Goal: Transaction & Acquisition: Purchase product/service

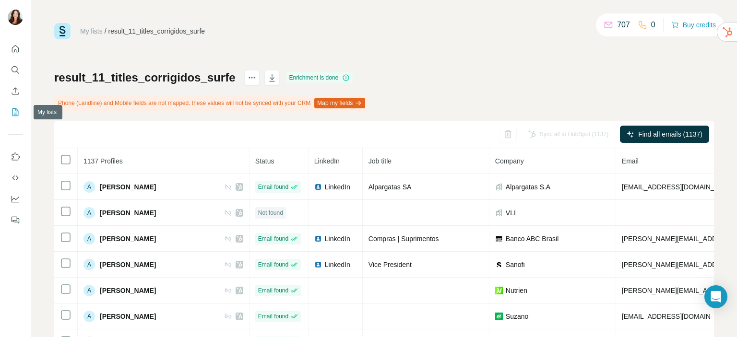
click at [16, 109] on icon "My lists" at bounding box center [15, 112] width 6 height 8
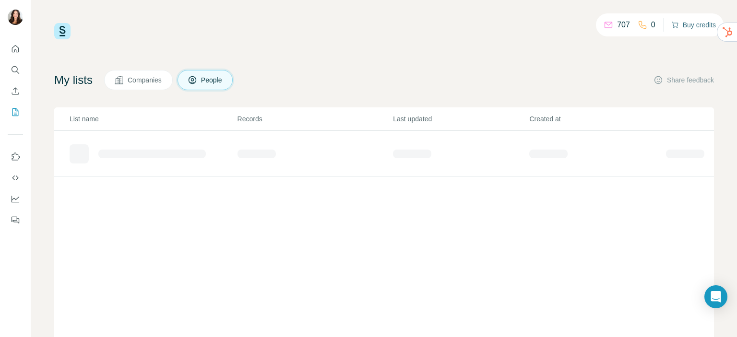
click at [692, 29] on button "Buy credits" at bounding box center [693, 24] width 45 height 13
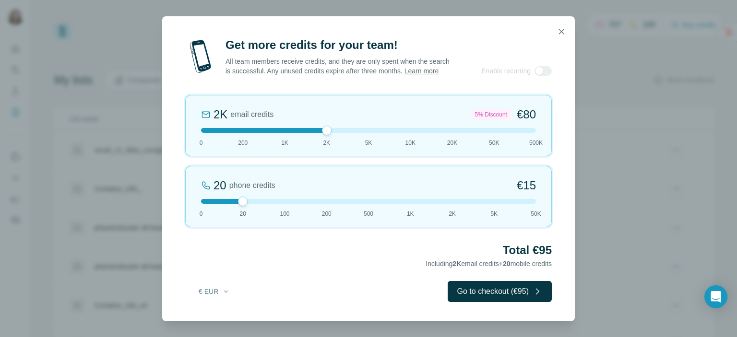
drag, startPoint x: 242, startPoint y: 133, endPoint x: 319, endPoint y: 138, distance: 76.9
click at [319, 138] on div "2K email credits 5% Discount €80 0 200 1K 2K 5K 10K 20K 50K 500K" at bounding box center [368, 125] width 367 height 61
drag, startPoint x: 331, startPoint y: 139, endPoint x: 365, endPoint y: 140, distance: 34.1
click at [365, 140] on div "2K email credits 5% Discount €80 0 200 1K 2K 5K 10K 20K 50K 500K" at bounding box center [368, 125] width 367 height 61
click at [219, 297] on button "€ EUR" at bounding box center [214, 291] width 45 height 17
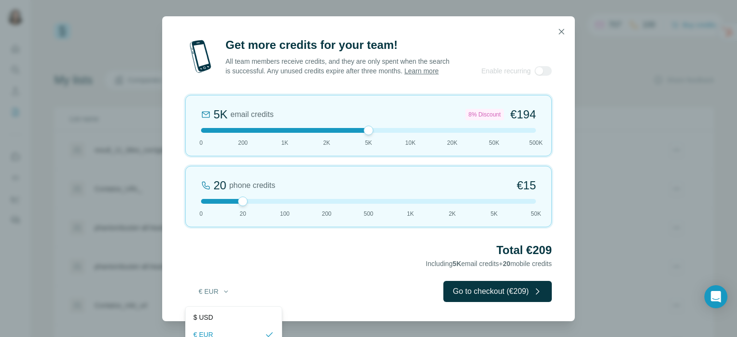
click at [298, 293] on div "€ EUR Go to checkout (€209)" at bounding box center [368, 291] width 367 height 21
click at [104, 105] on div "Get more credits for your team! All team members receive credits, and they are …" at bounding box center [368, 168] width 737 height 337
